Goal: Task Accomplishment & Management: Manage account settings

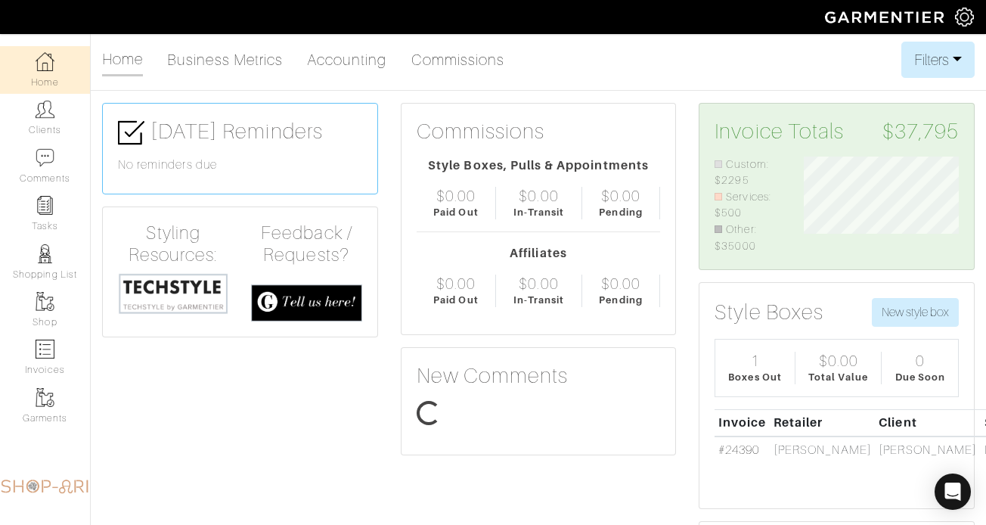
scroll to position [97, 178]
click at [66, 110] on link "Clients" at bounding box center [45, 118] width 90 height 48
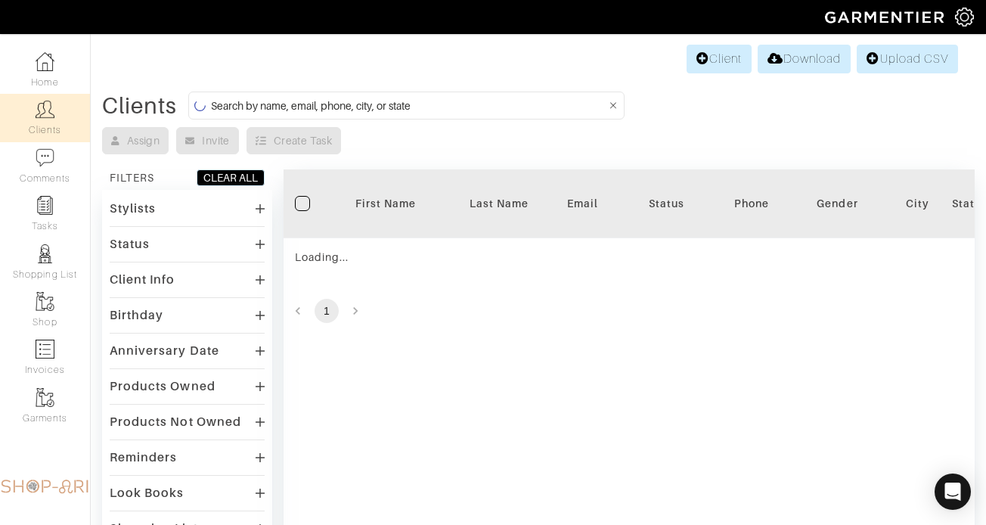
click at [316, 82] on div "Client Download Upload CSV Clients Assign Invite Create Task FILTERS CLEAR ALL …" at bounding box center [493, 383] width 986 height 683
click at [316, 100] on input at bounding box center [408, 105] width 395 height 19
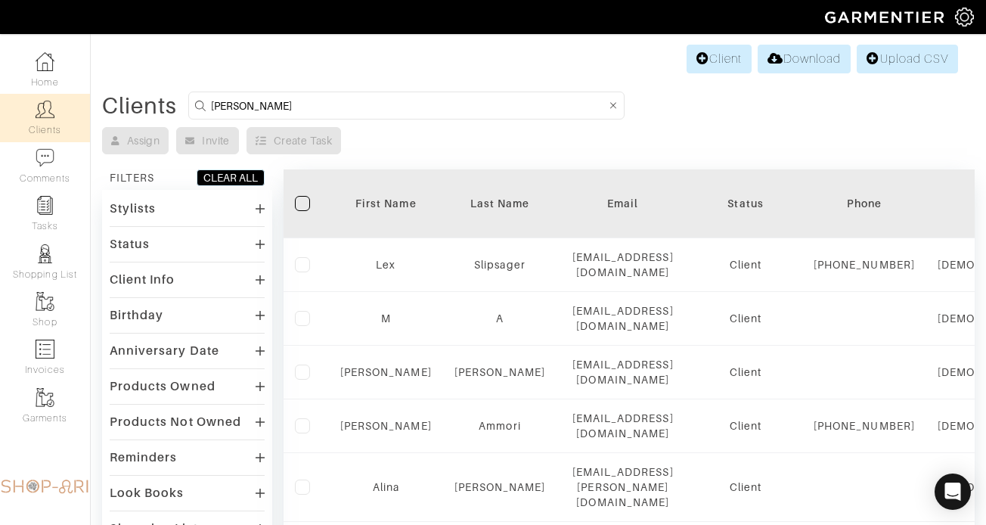
type input "richard"
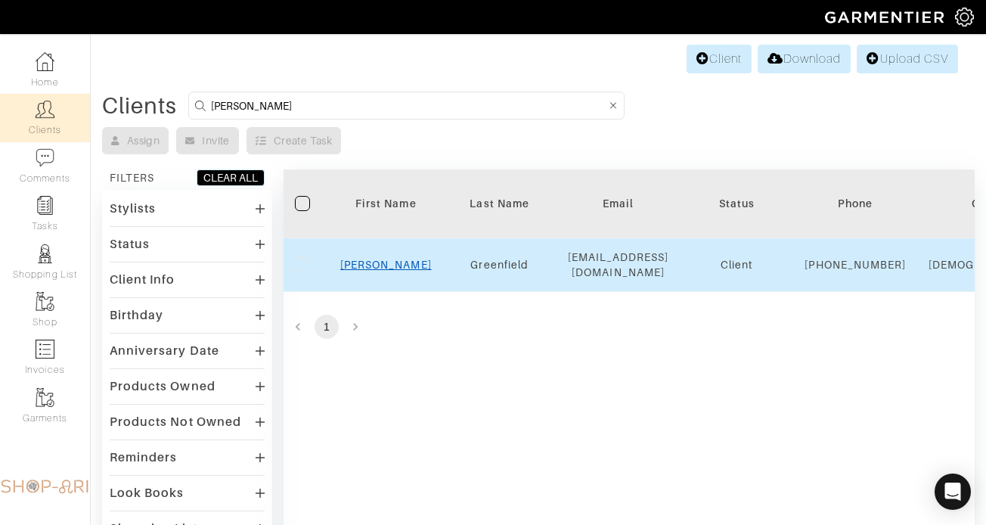
click at [377, 271] on link "Richard" at bounding box center [385, 264] width 91 height 12
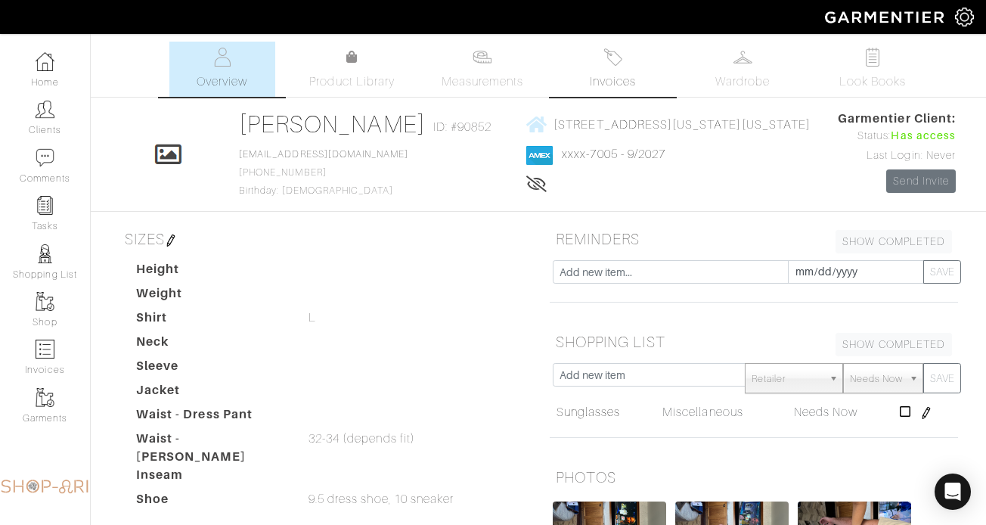
click at [576, 76] on link "Invoices" at bounding box center [612, 69] width 106 height 55
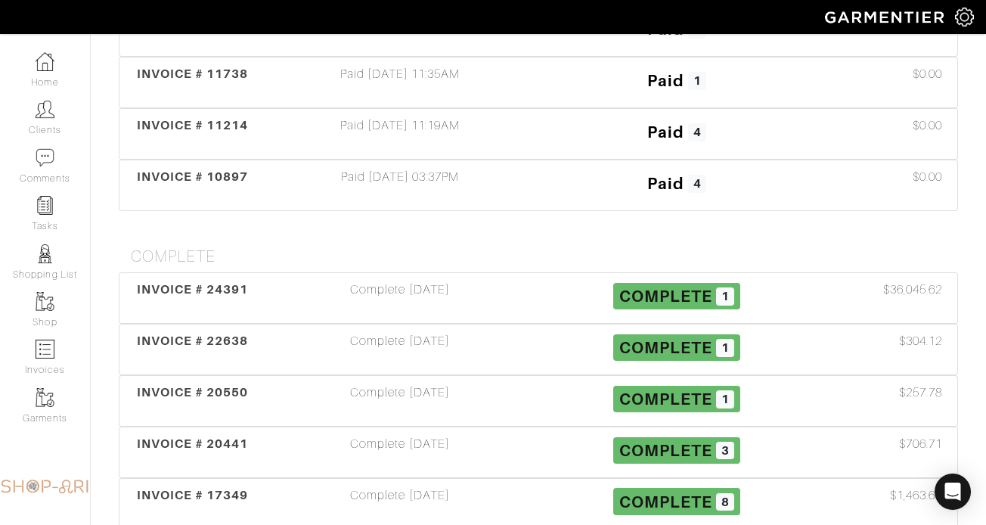
scroll to position [723, 0]
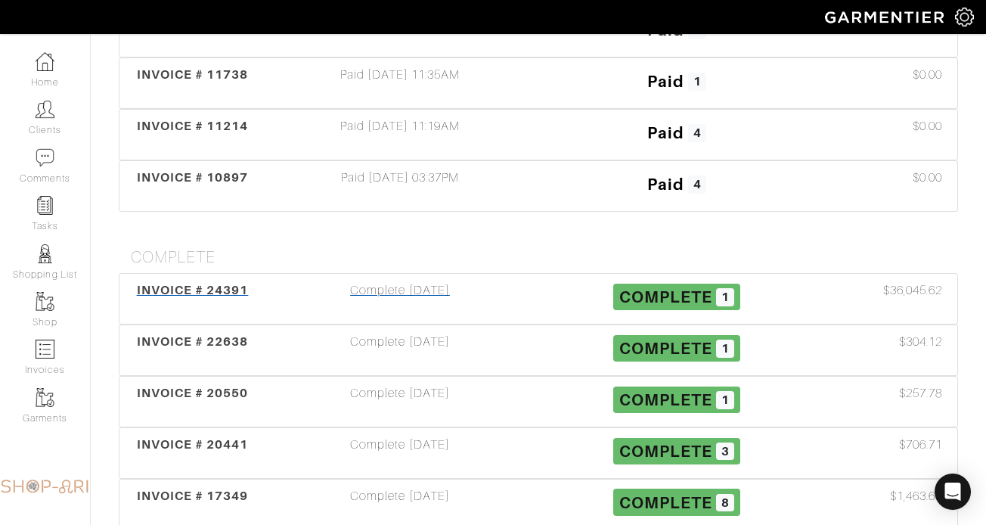
click at [404, 275] on div "INVOICE # 24391 Complete [DATE] Complete 1 $36,045.62" at bounding box center [537, 299] width 837 height 50
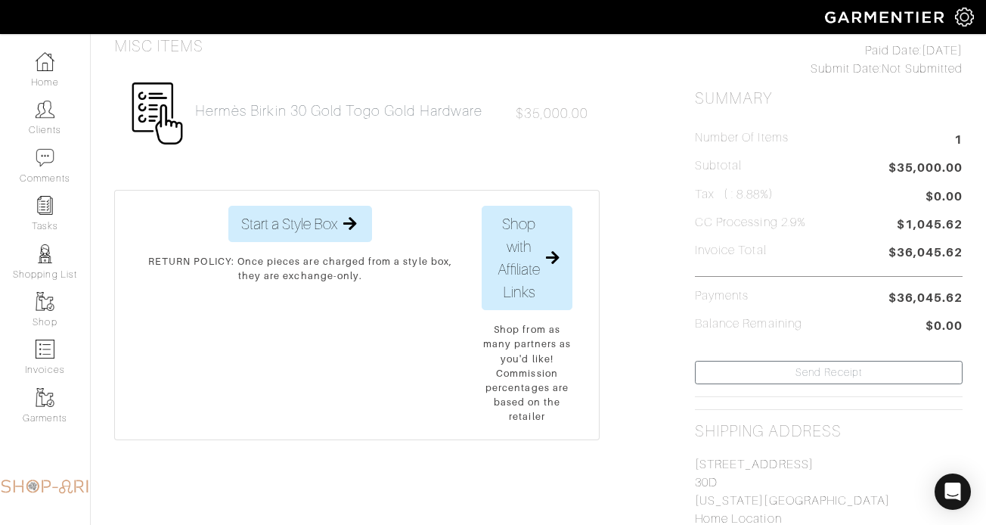
scroll to position [326, 0]
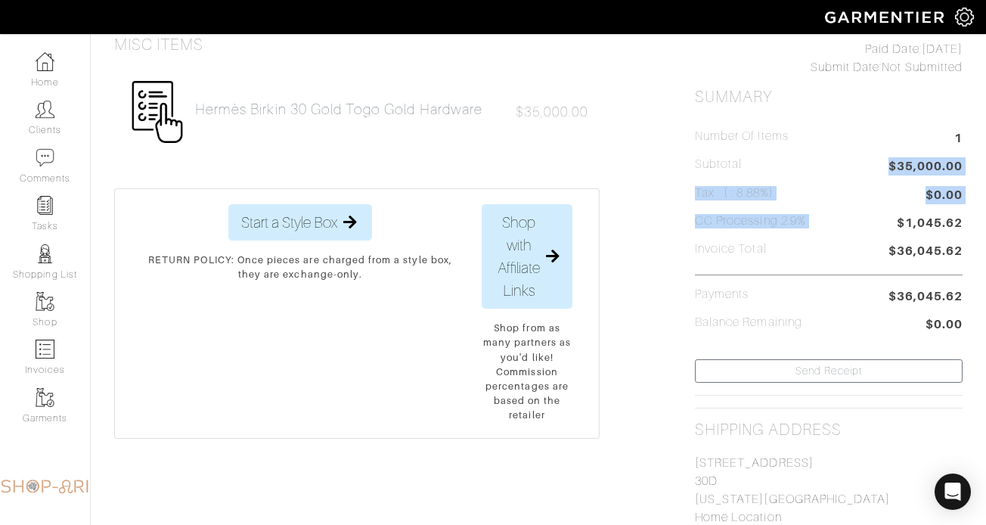
drag, startPoint x: 891, startPoint y: 164, endPoint x: 868, endPoint y: 230, distance: 69.6
click at [869, 231] on ul "Number of Items 1 Subtotal $35,000.00 Tax ( : 8.88%) $0.00 CC Processing 2.9% $…" at bounding box center [829, 232] width 268 height 206
